Goal: Find specific page/section: Find specific page/section

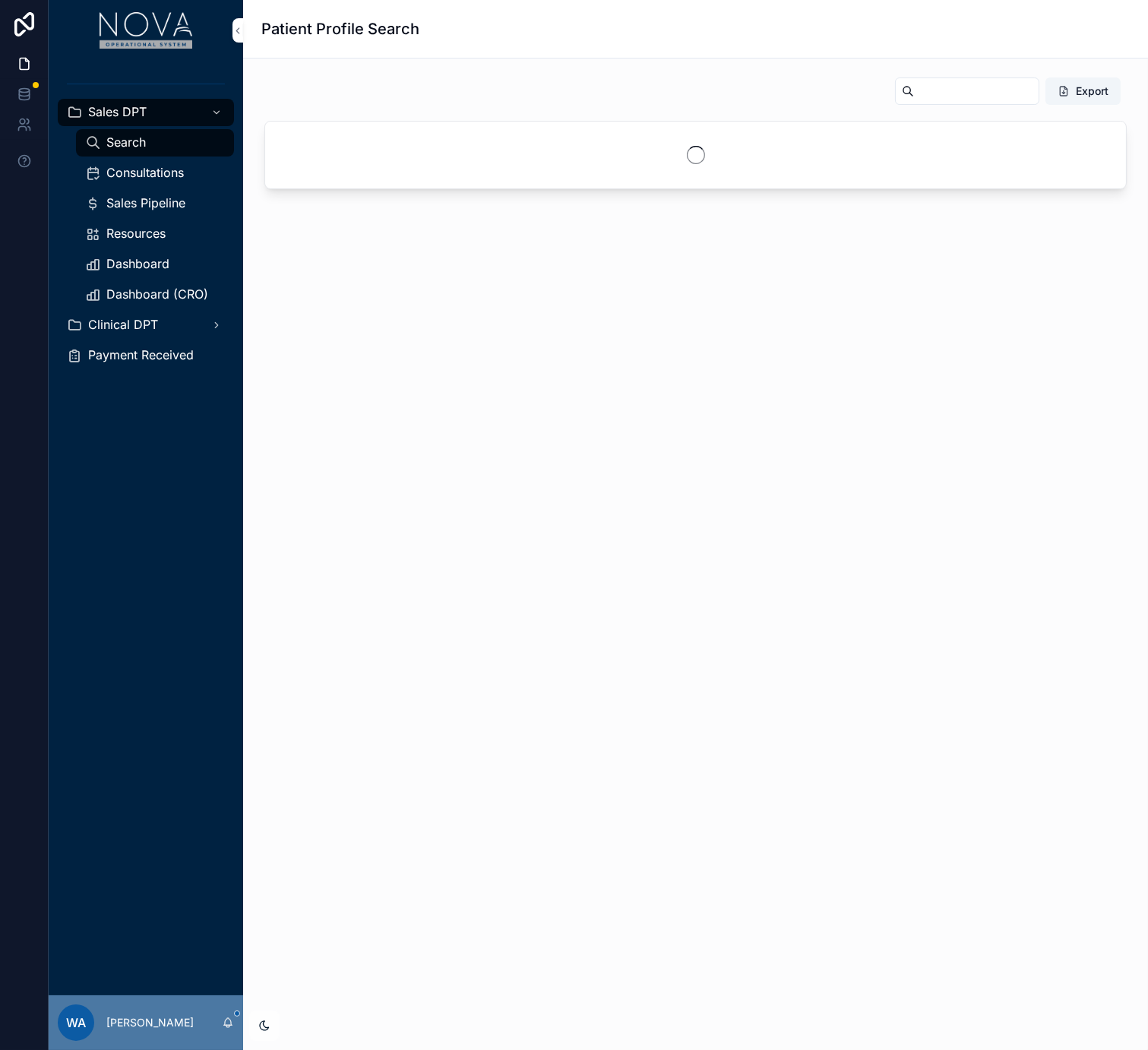
click at [151, 282] on link "Dashboard (CRO)" at bounding box center [155, 294] width 158 height 27
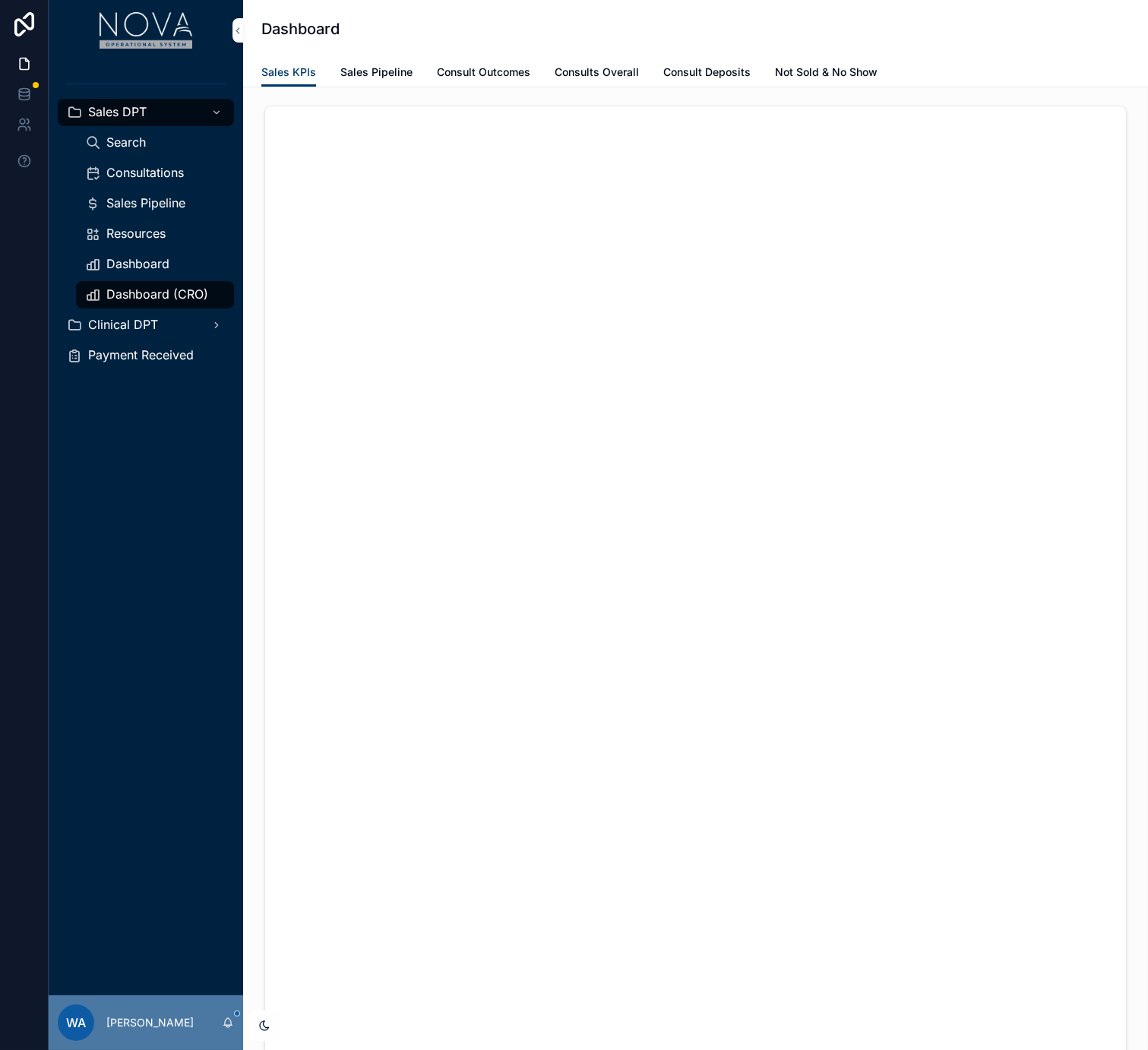
click at [150, 289] on span "Dashboard (CRO)" at bounding box center [157, 294] width 102 height 16
click at [377, 81] on link "Sales Pipeline" at bounding box center [376, 73] width 72 height 30
click at [285, 70] on span "Sales KPIs" at bounding box center [289, 72] width 55 height 16
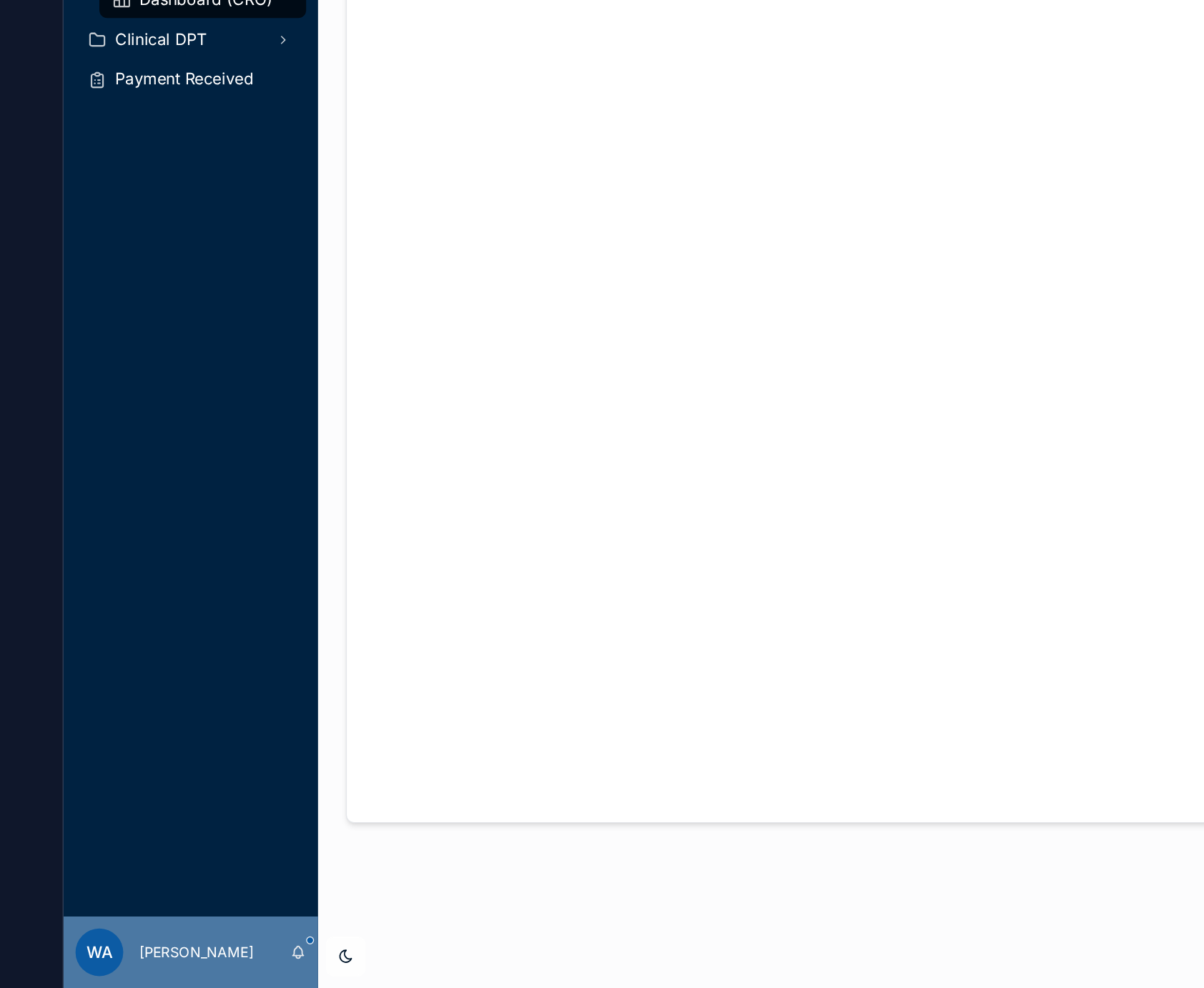
scroll to position [219, 0]
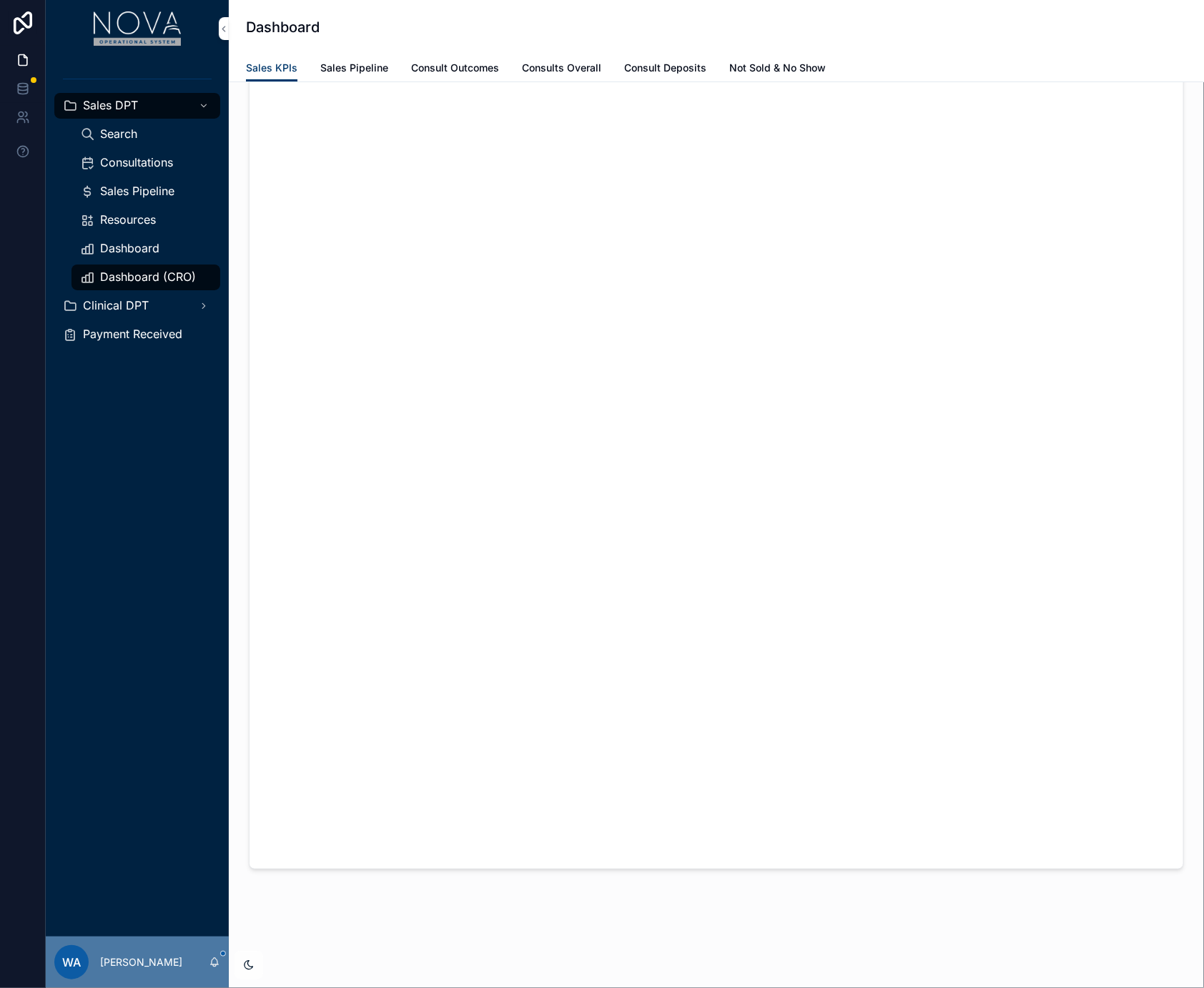
click at [1080, 118] on div "scrollable content" at bounding box center [716, 414] width 976 height 1105
